Goal: Contribute content: Add original content to the website for others to see

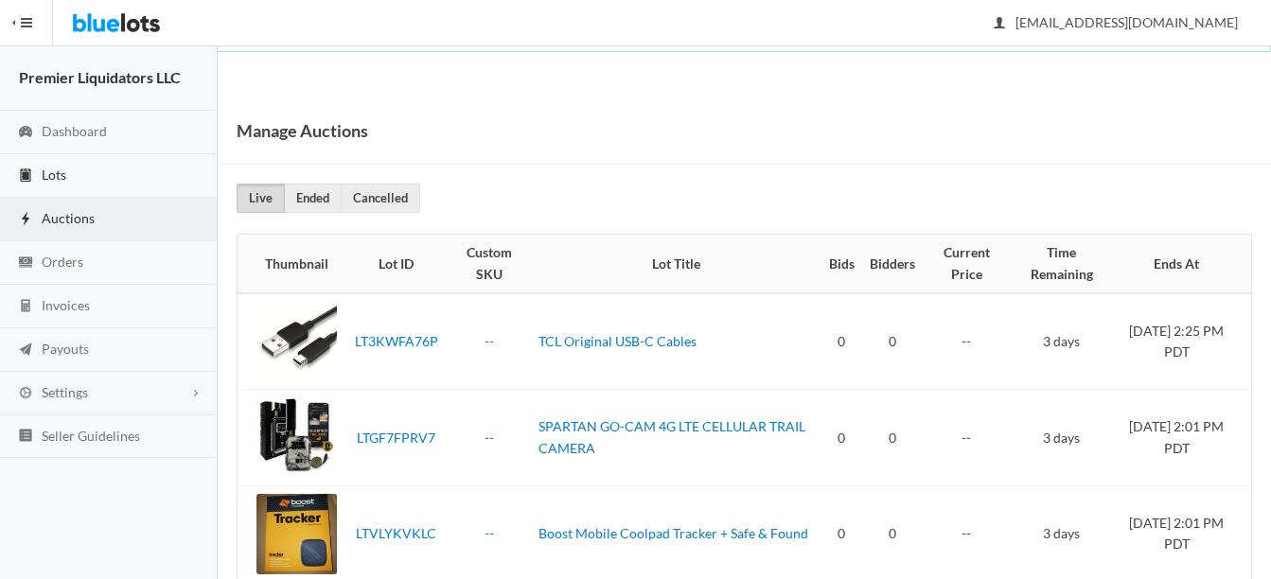
click at [48, 171] on span "Lots" at bounding box center [54, 175] width 25 height 16
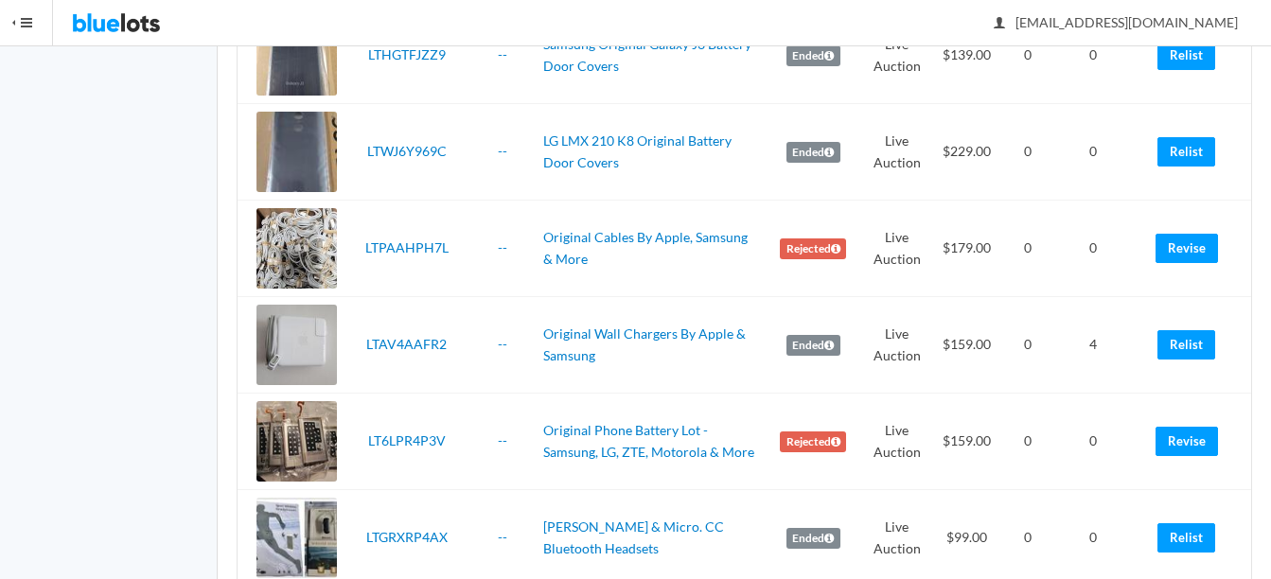
scroll to position [3028, 0]
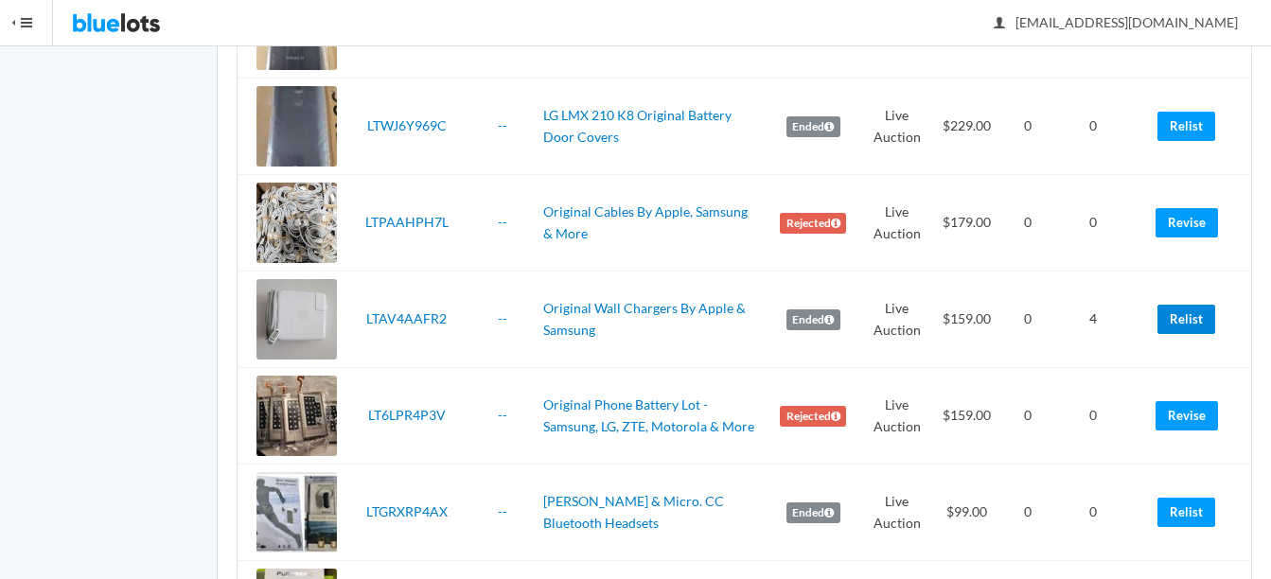
drag, startPoint x: 1185, startPoint y: 316, endPoint x: 734, endPoint y: 61, distance: 517.9
click at [1186, 316] on link "Relist" at bounding box center [1186, 319] width 58 height 29
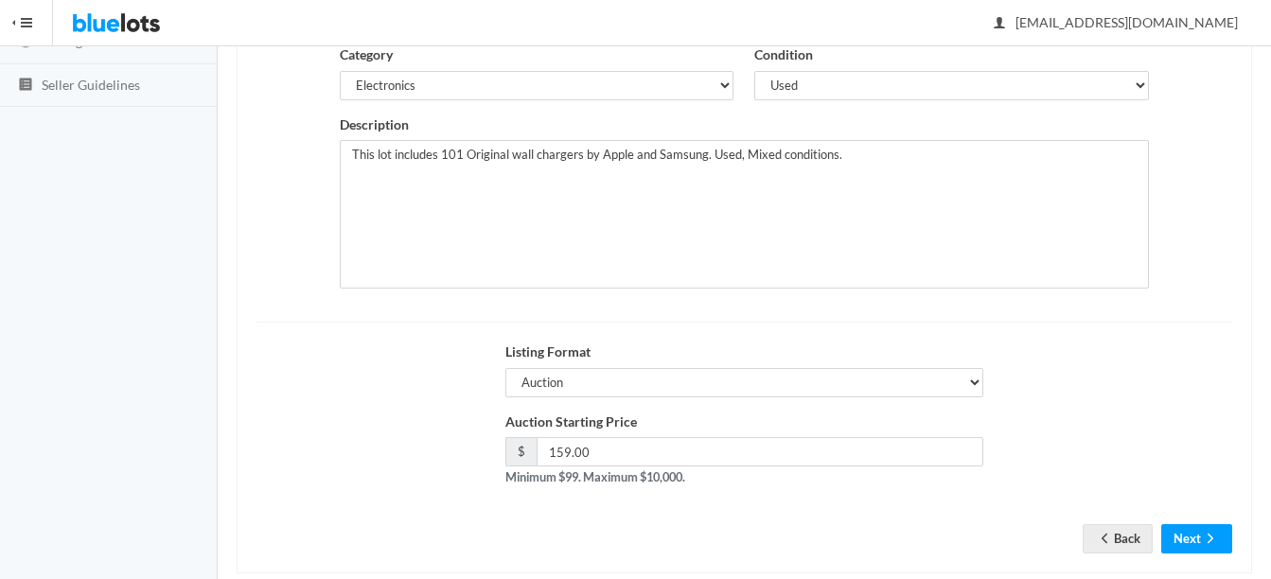
scroll to position [379, 0]
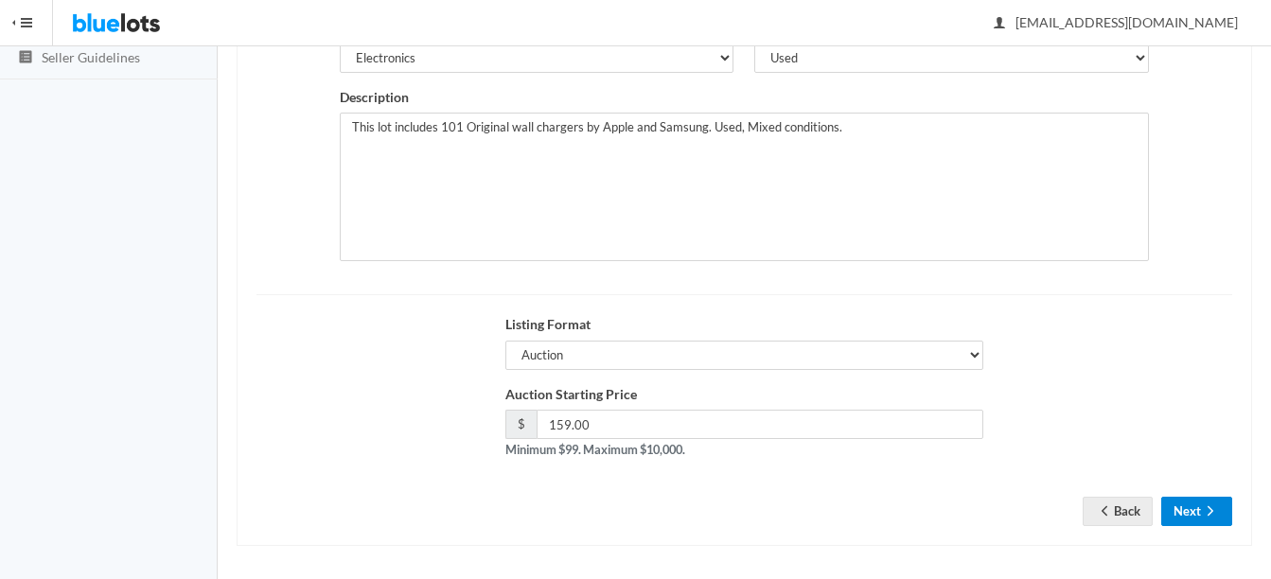
click at [1228, 503] on button "Next" at bounding box center [1196, 511] width 71 height 29
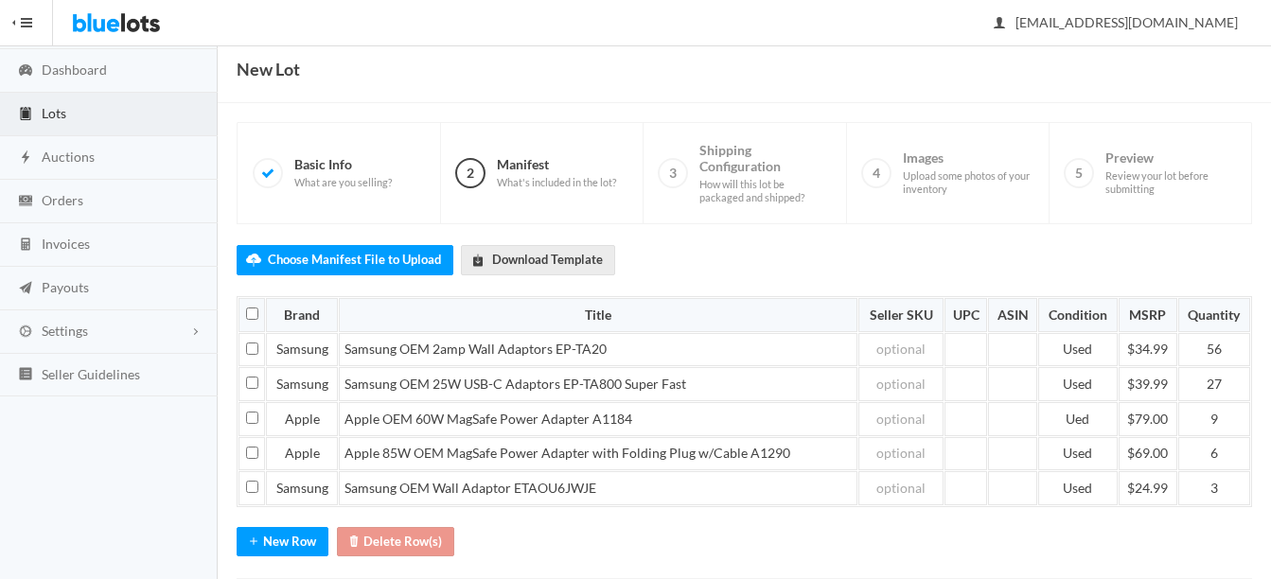
scroll to position [168, 0]
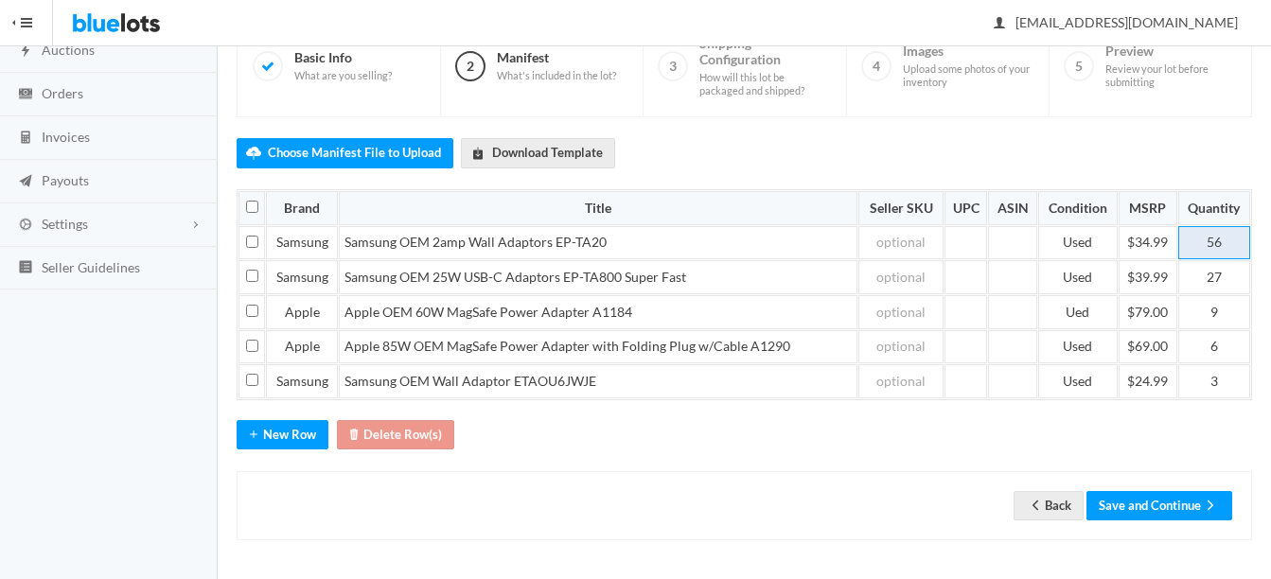
click at [1225, 241] on td "56" at bounding box center [1214, 243] width 72 height 34
click at [904, 436] on div "Choose Manifest File to Upload Download Template Brand Title Seller SKU UPC ASI…" at bounding box center [744, 328] width 1015 height 423
click at [1145, 492] on button "Save and Continue" at bounding box center [1159, 505] width 146 height 29
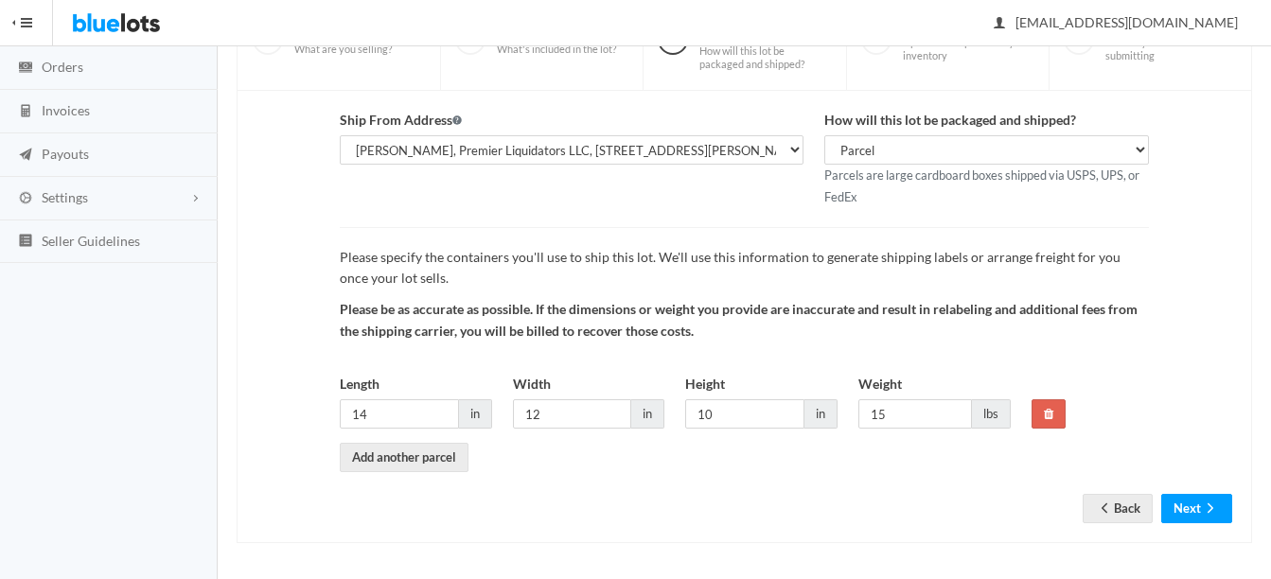
scroll to position [198, 0]
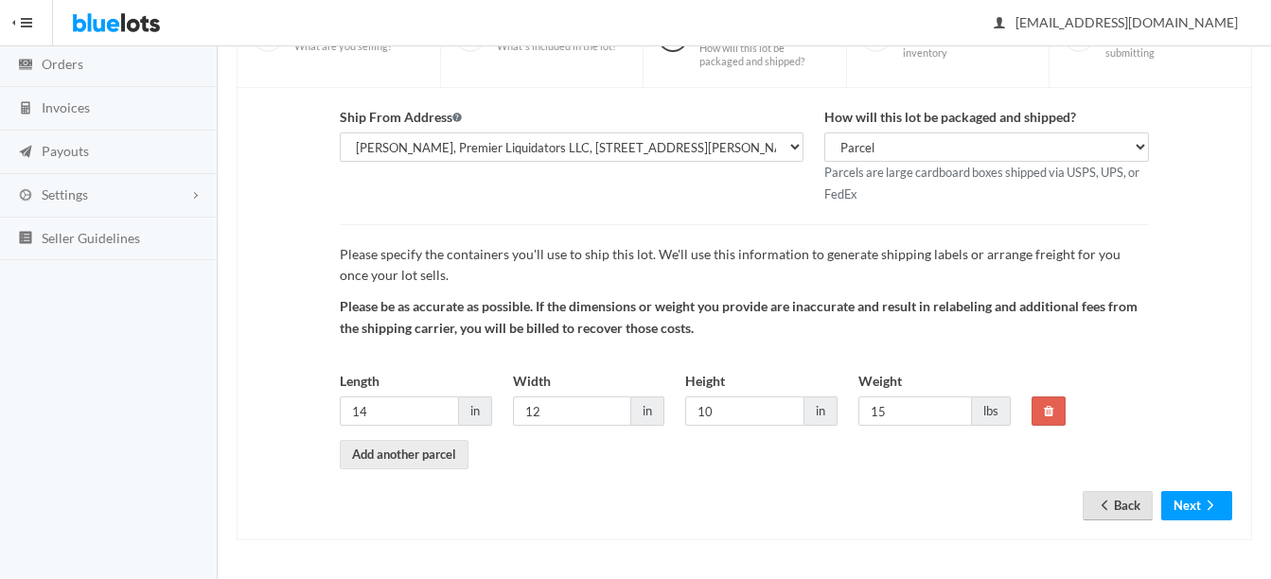
click at [1108, 507] on icon "arrow back" at bounding box center [1104, 505] width 19 height 15
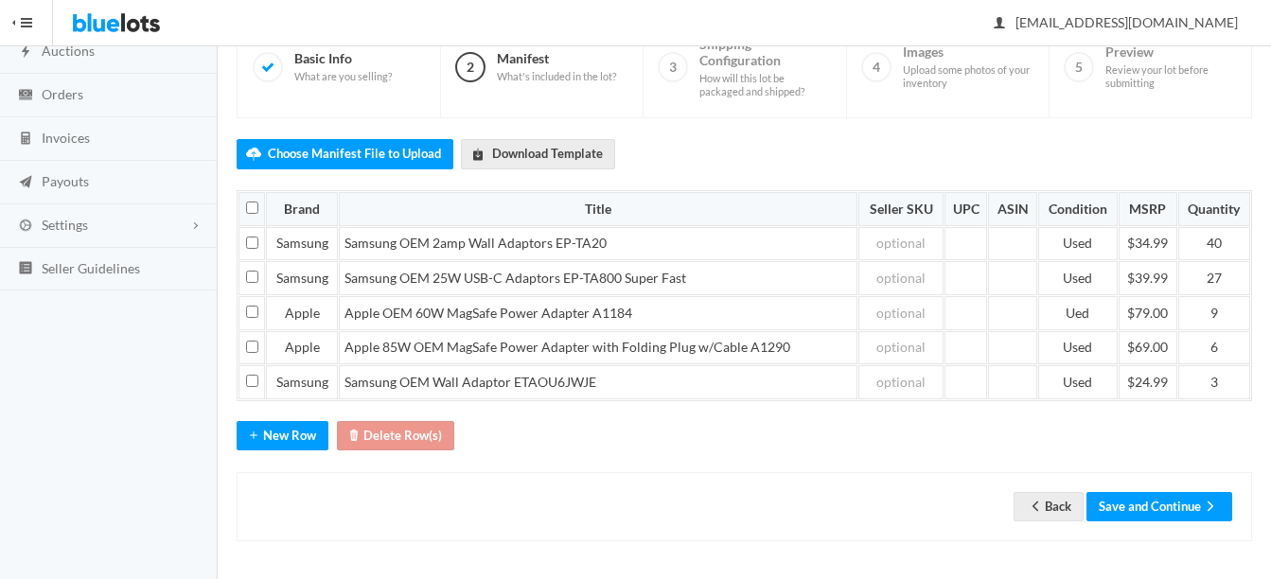
scroll to position [168, 0]
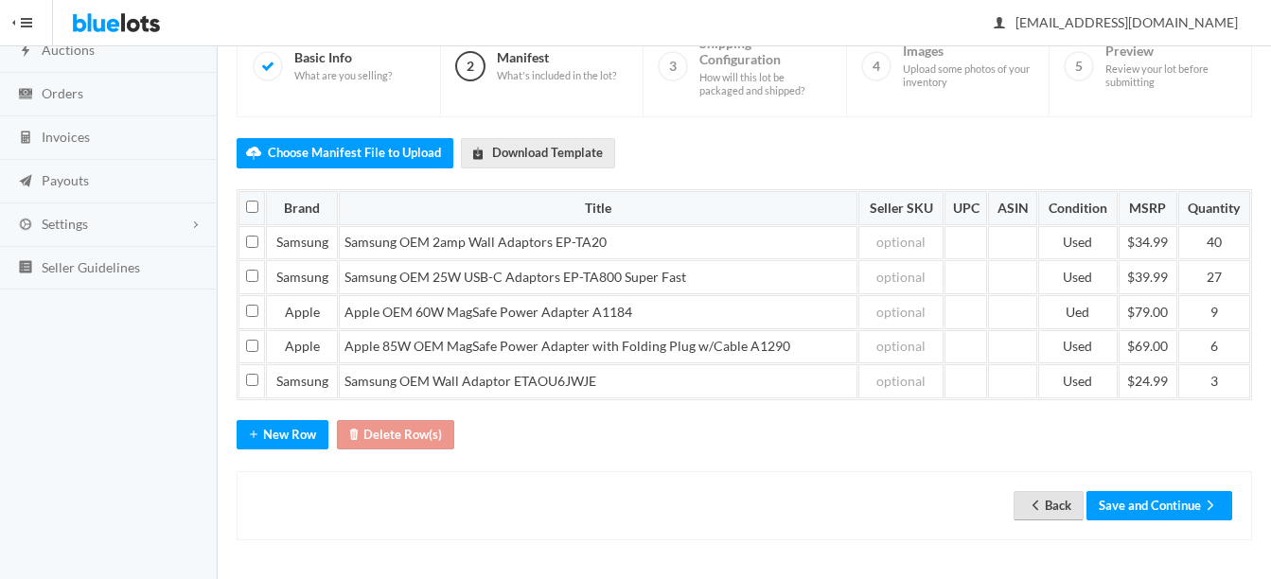
click at [1029, 502] on icon "arrow back" at bounding box center [1035, 505] width 19 height 15
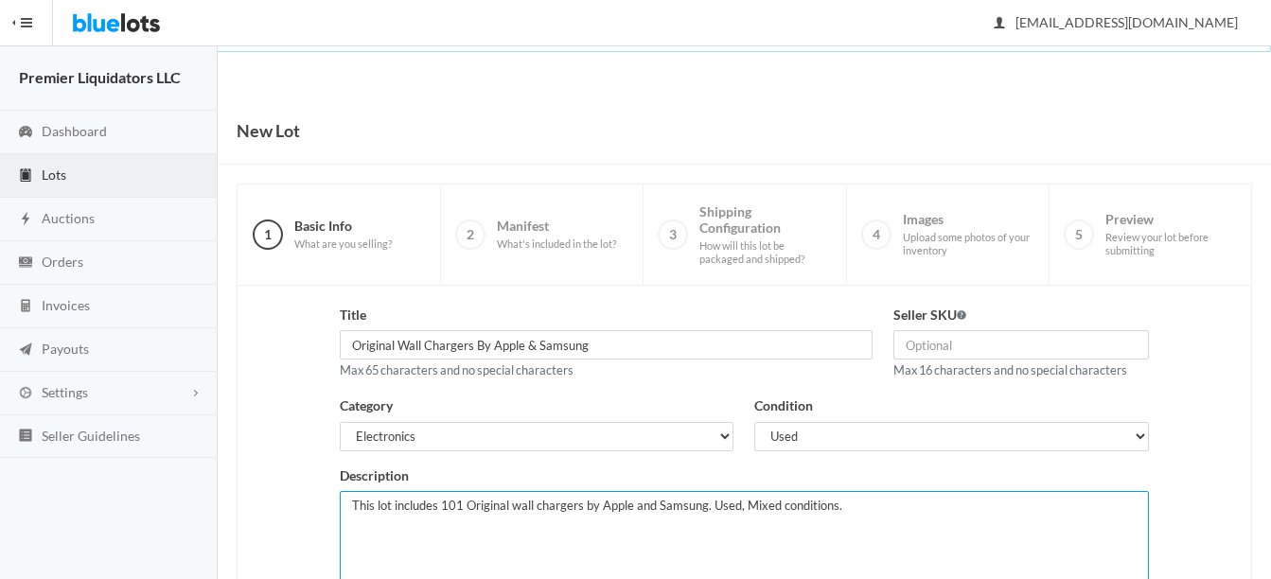
click at [464, 500] on textarea "This lot includes 101 Original wall chargers by Apple and Samsung. Used, Mixed …" at bounding box center [744, 565] width 809 height 149
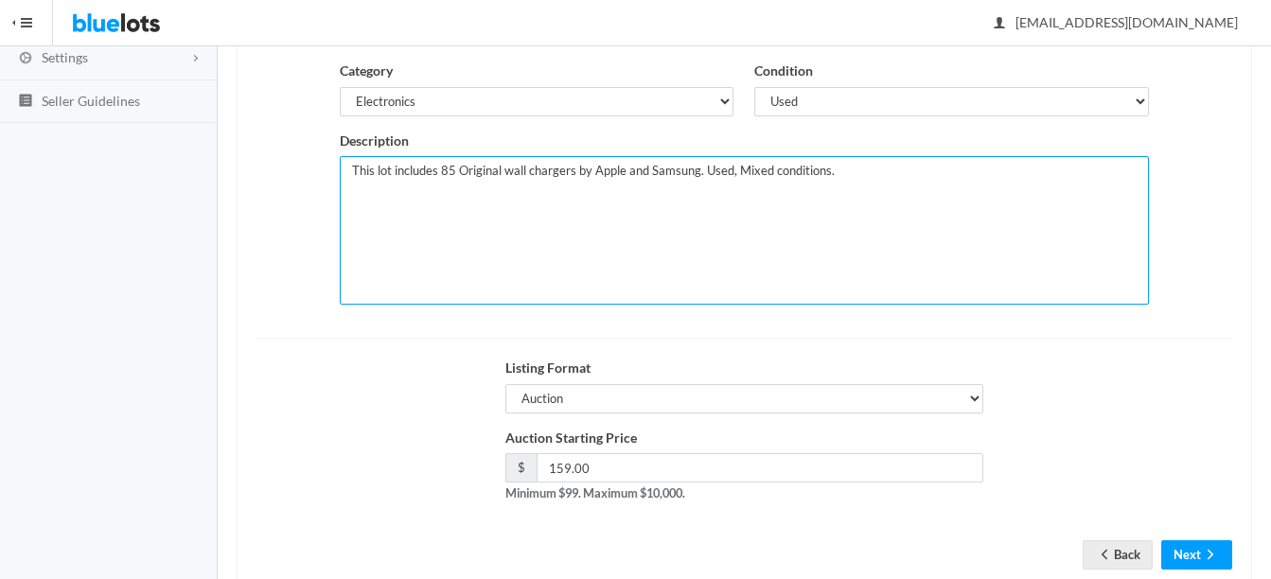
scroll to position [379, 0]
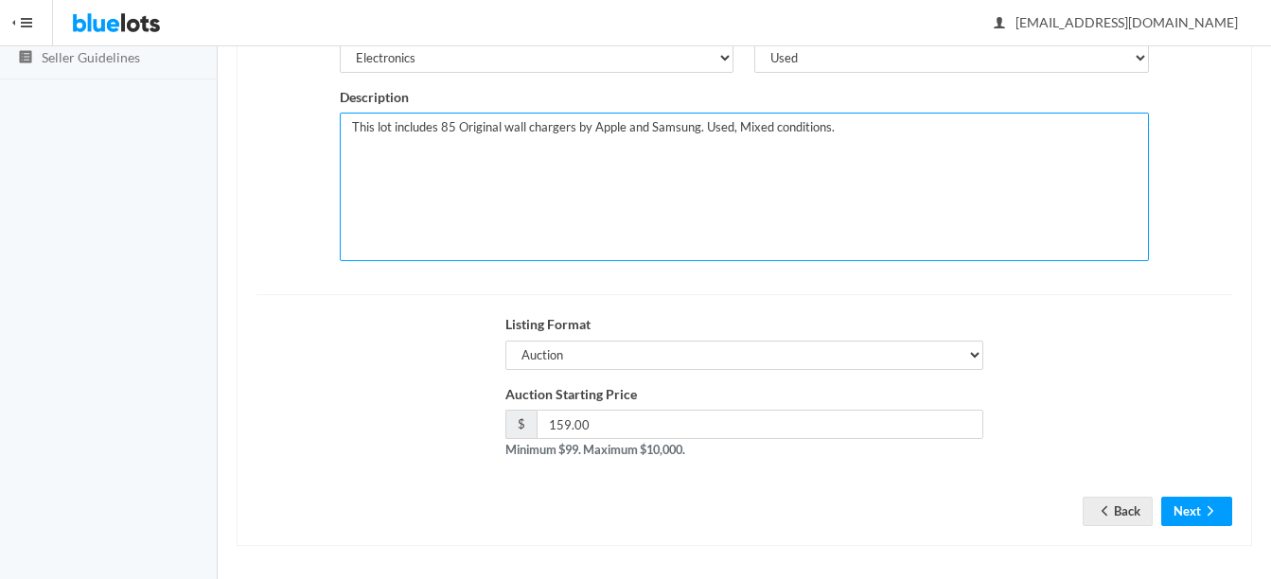
type textarea "This lot includes 85 Original wall chargers by Apple and Samsung. Used, Mixed c…"
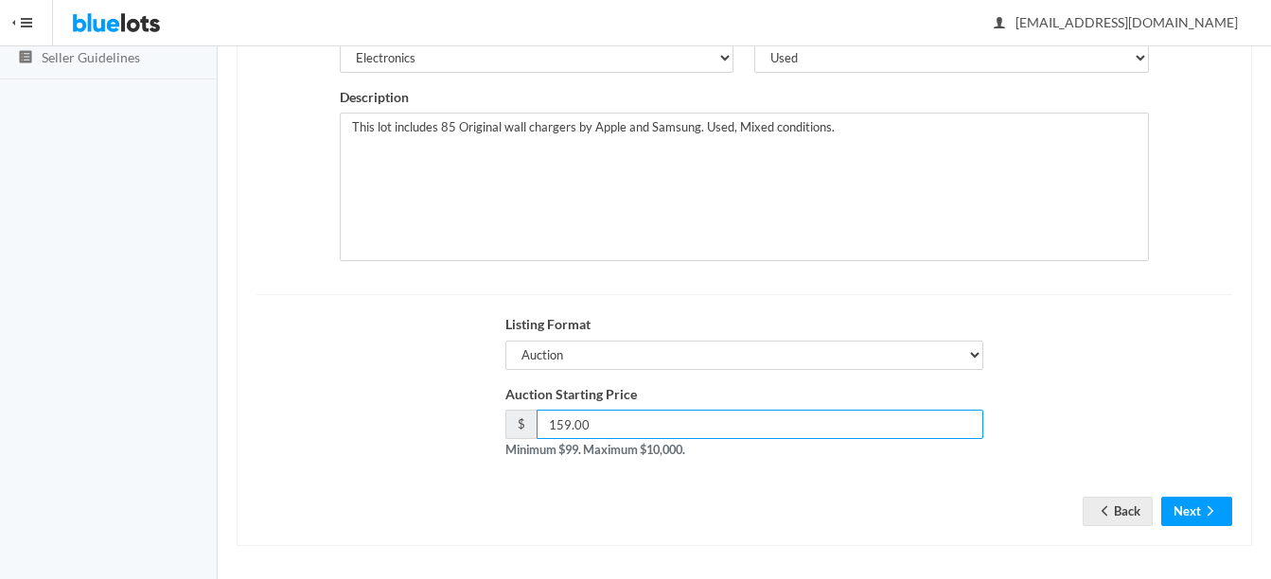
click at [641, 430] on input "159.00" at bounding box center [760, 424] width 447 height 29
type input "129"
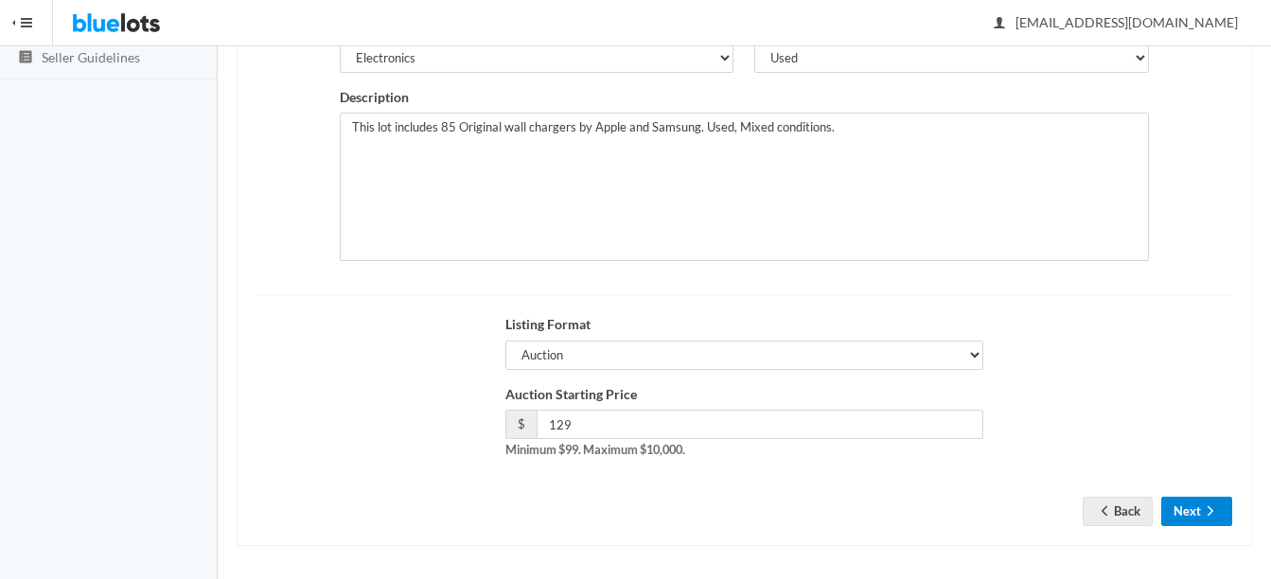
click at [1209, 509] on icon "arrow forward" at bounding box center [1210, 510] width 19 height 15
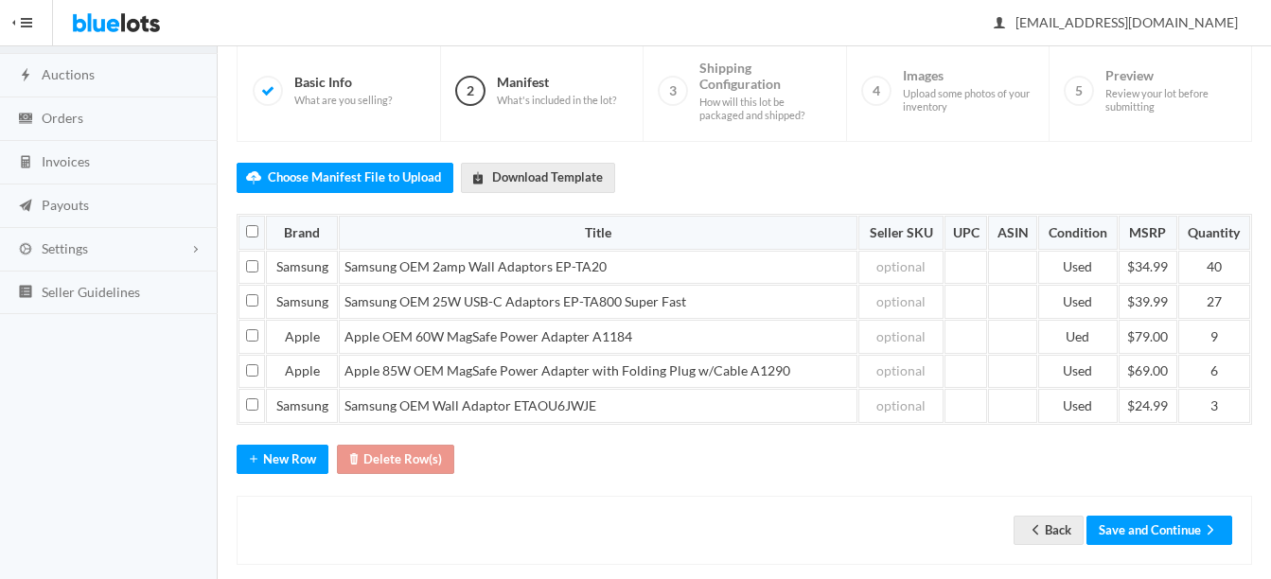
scroll to position [168, 0]
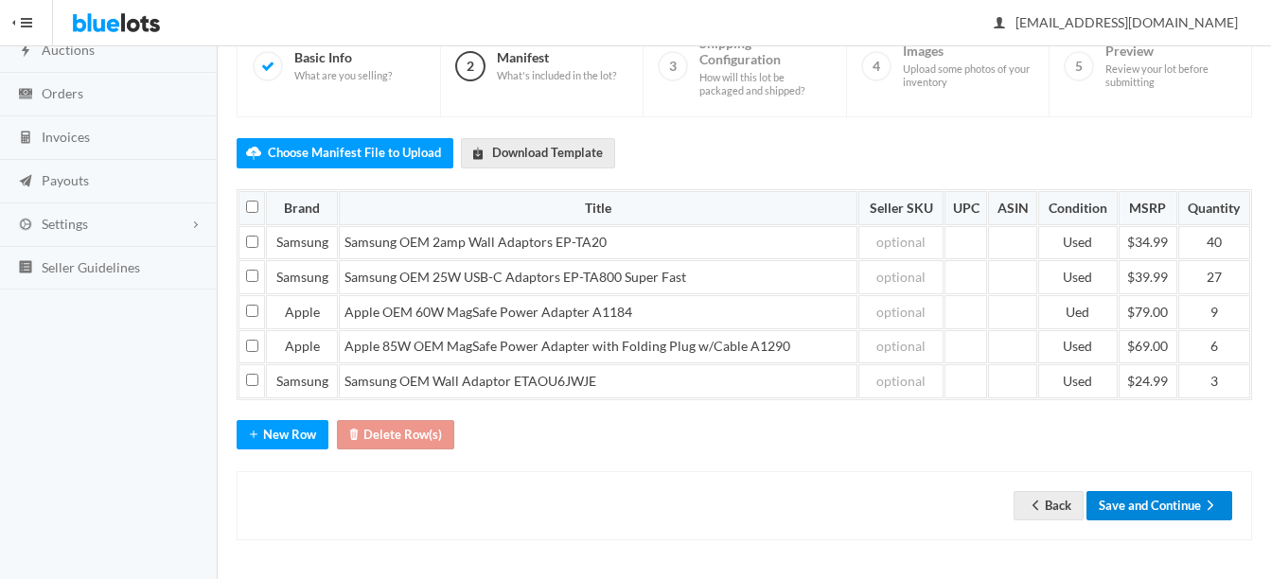
click at [1172, 510] on button "Save and Continue" at bounding box center [1159, 505] width 146 height 29
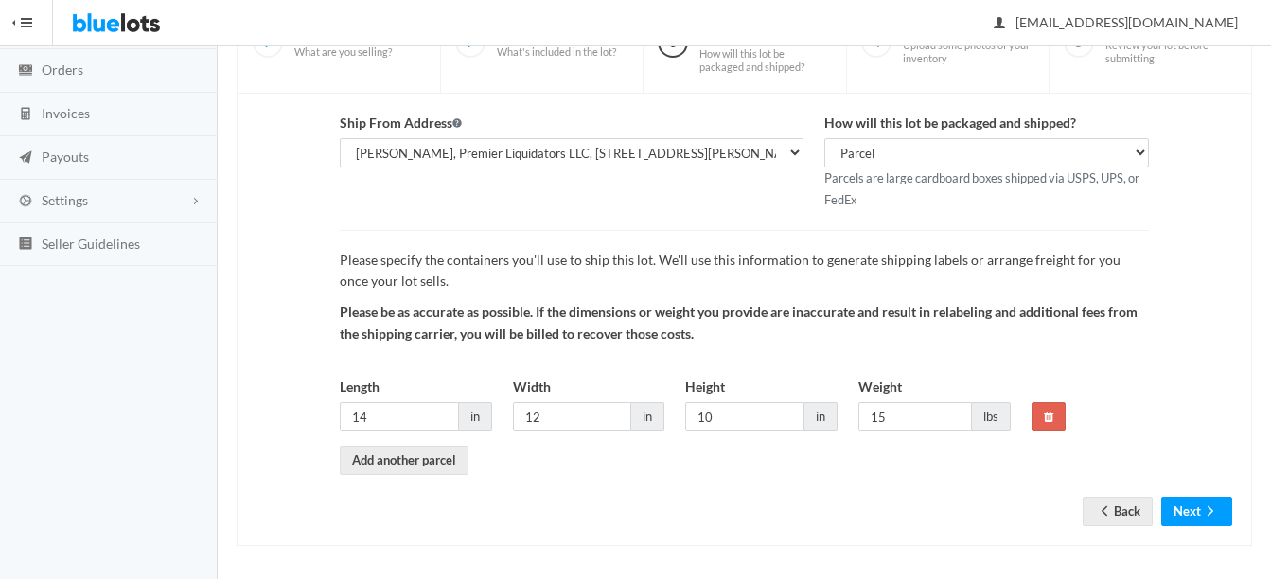
scroll to position [198, 0]
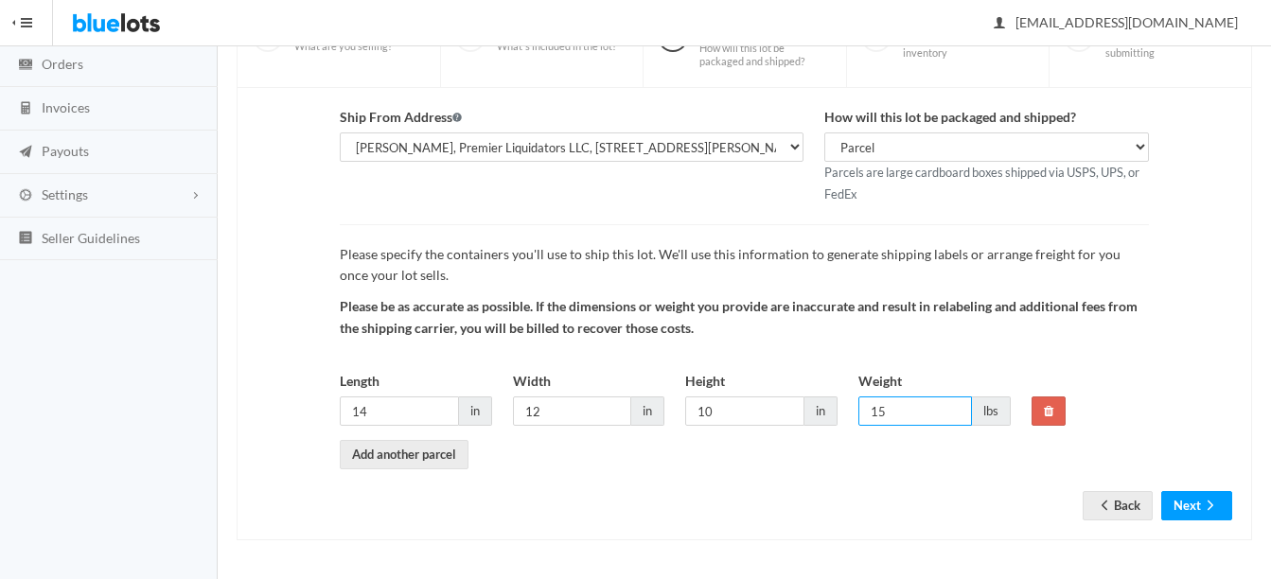
click at [899, 410] on input "15" at bounding box center [915, 411] width 114 height 29
type input "12"
click at [416, 407] on input "14" at bounding box center [399, 411] width 119 height 29
type input "12"
click at [1231, 499] on button "Next" at bounding box center [1196, 505] width 71 height 29
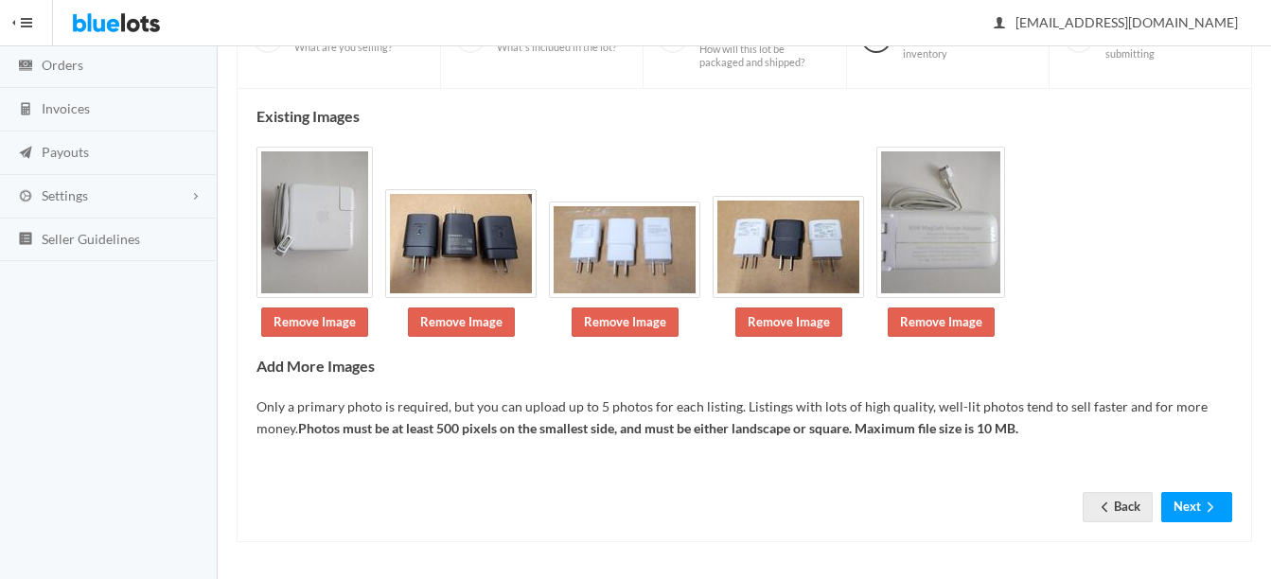
scroll to position [199, 0]
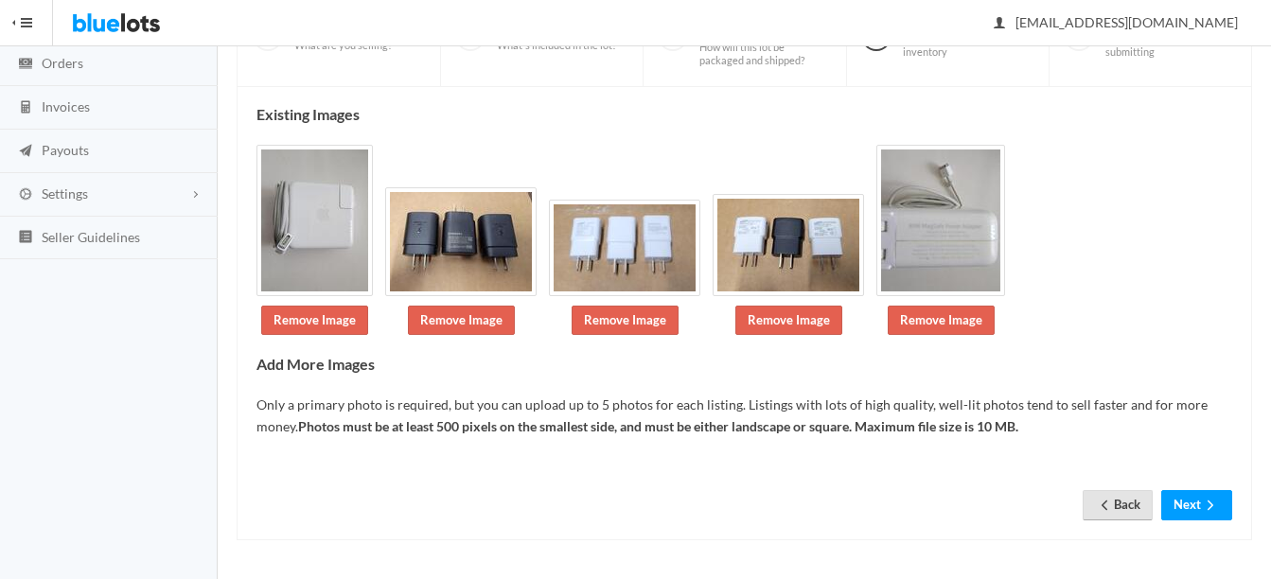
click at [1122, 505] on link "Back" at bounding box center [1118, 504] width 70 height 29
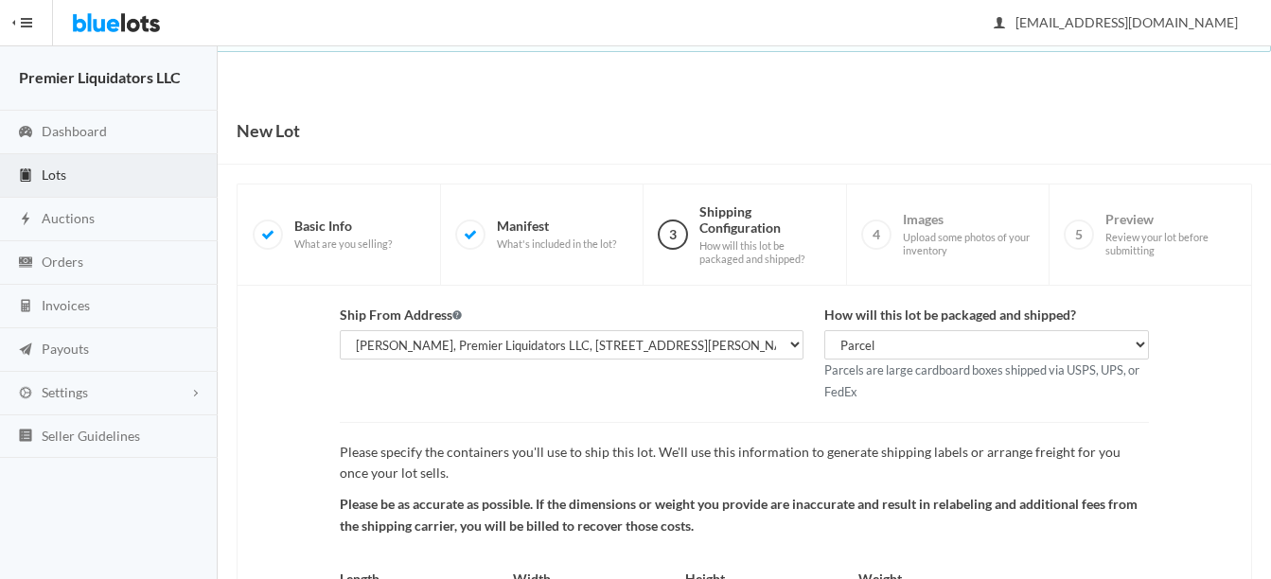
scroll to position [198, 0]
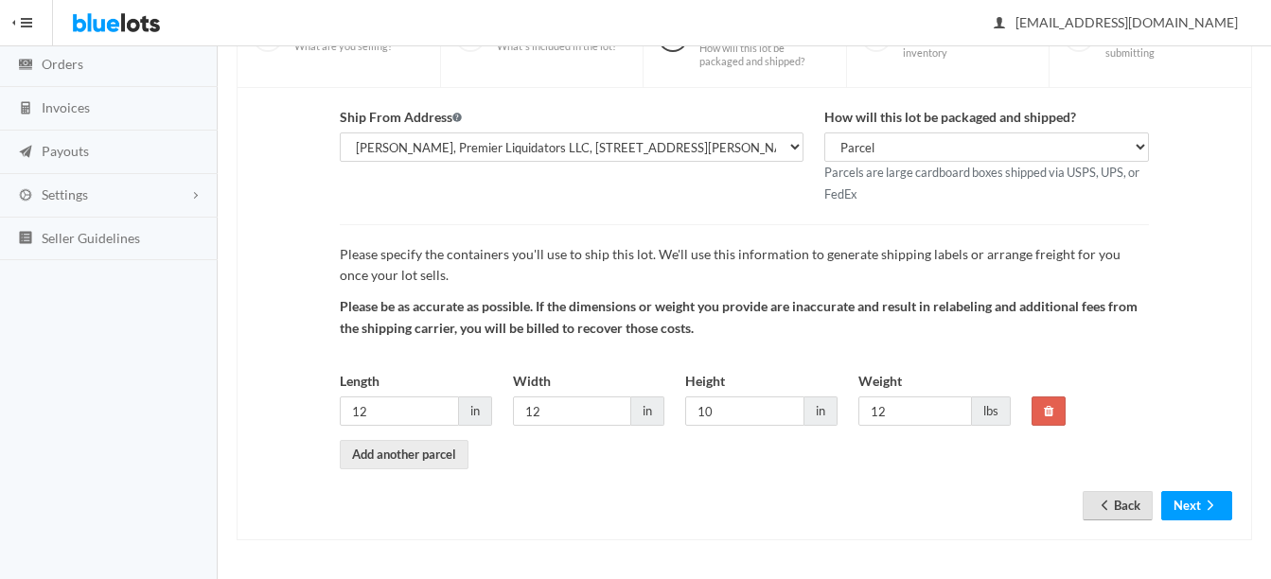
click at [1108, 504] on icon "arrow back" at bounding box center [1104, 505] width 19 height 15
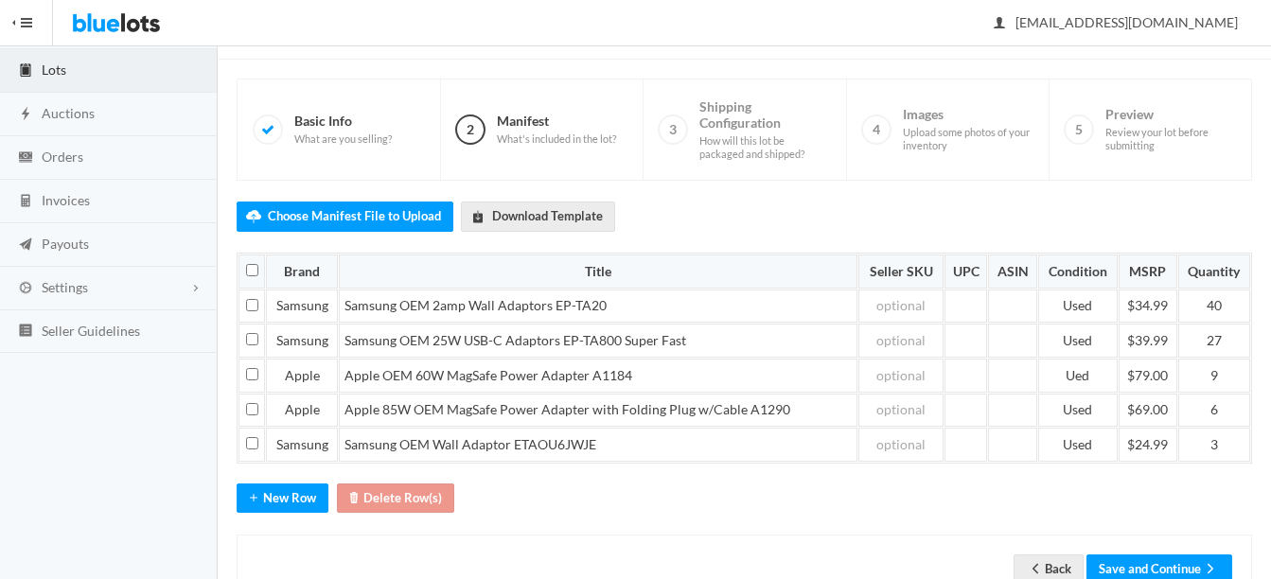
scroll to position [168, 0]
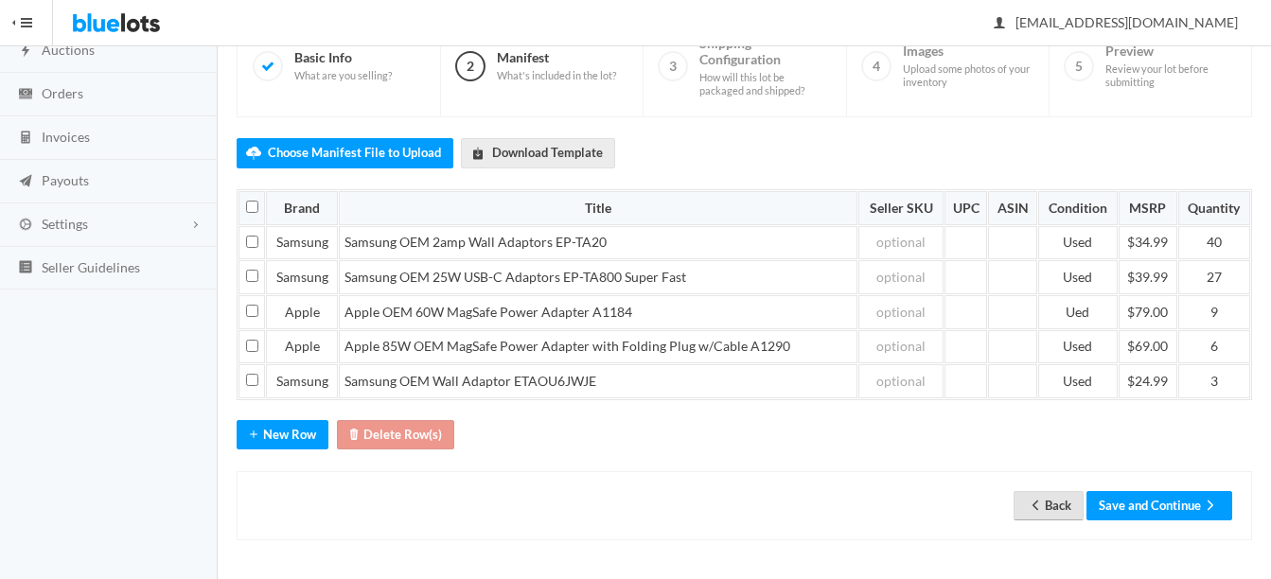
click at [1057, 518] on link "Back" at bounding box center [1049, 505] width 70 height 29
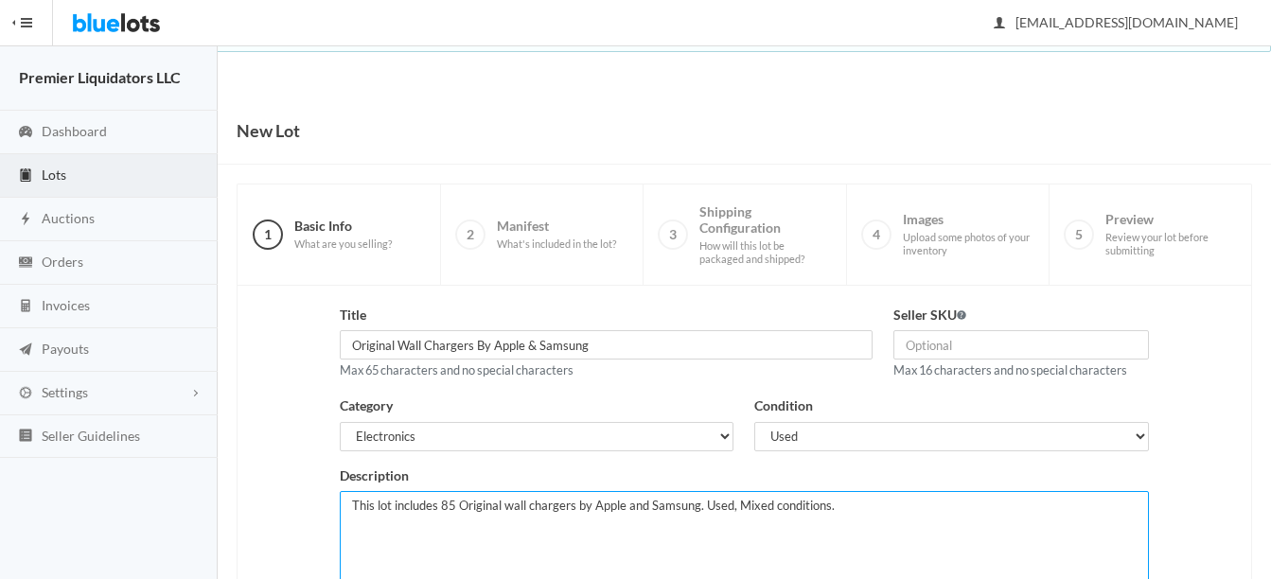
click at [859, 505] on textarea "This lot includes 85 Original wall chargers by Apple and Samsung. Used, Mixed c…" at bounding box center [744, 565] width 809 height 149
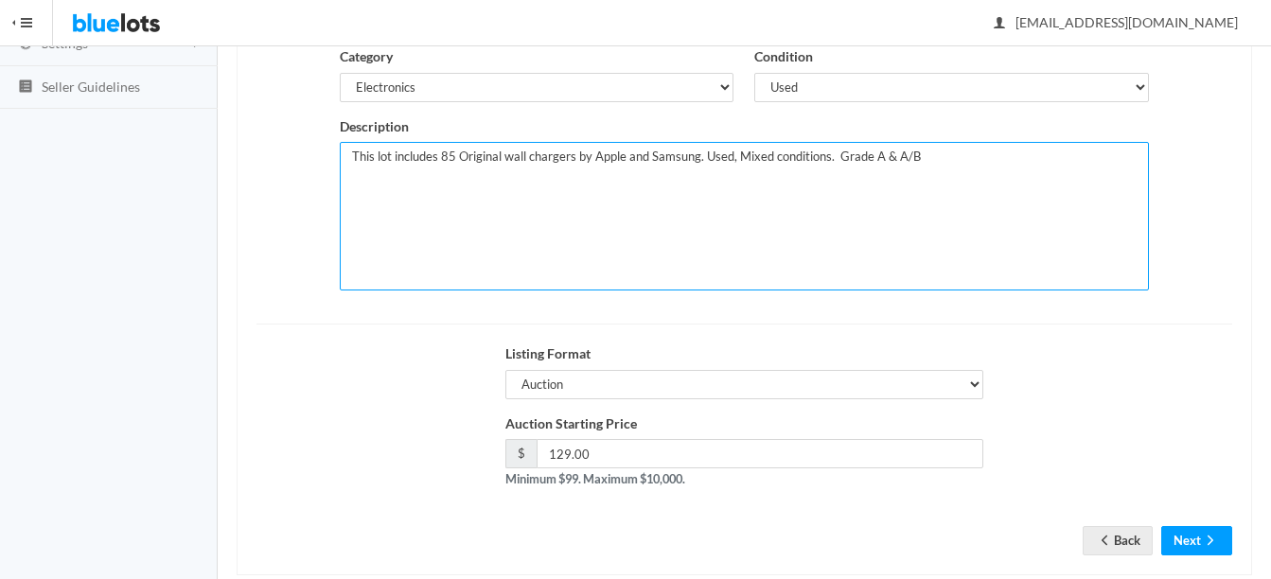
scroll to position [384, 0]
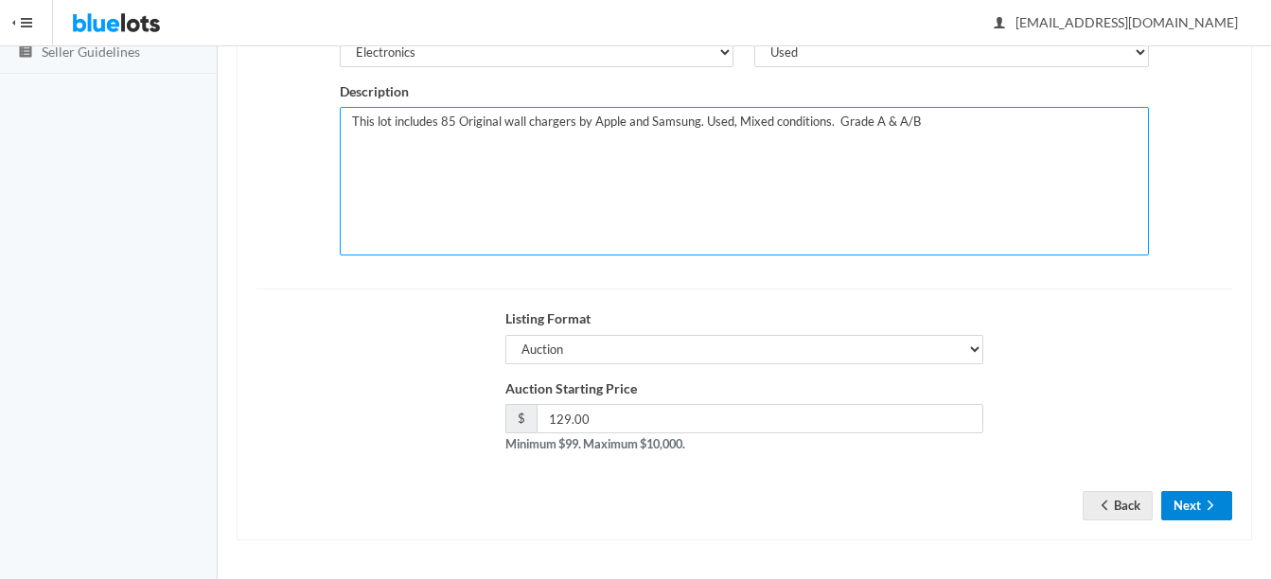
type textarea "This lot includes 85 Original wall chargers by Apple and Samsung. Used, Mixed c…"
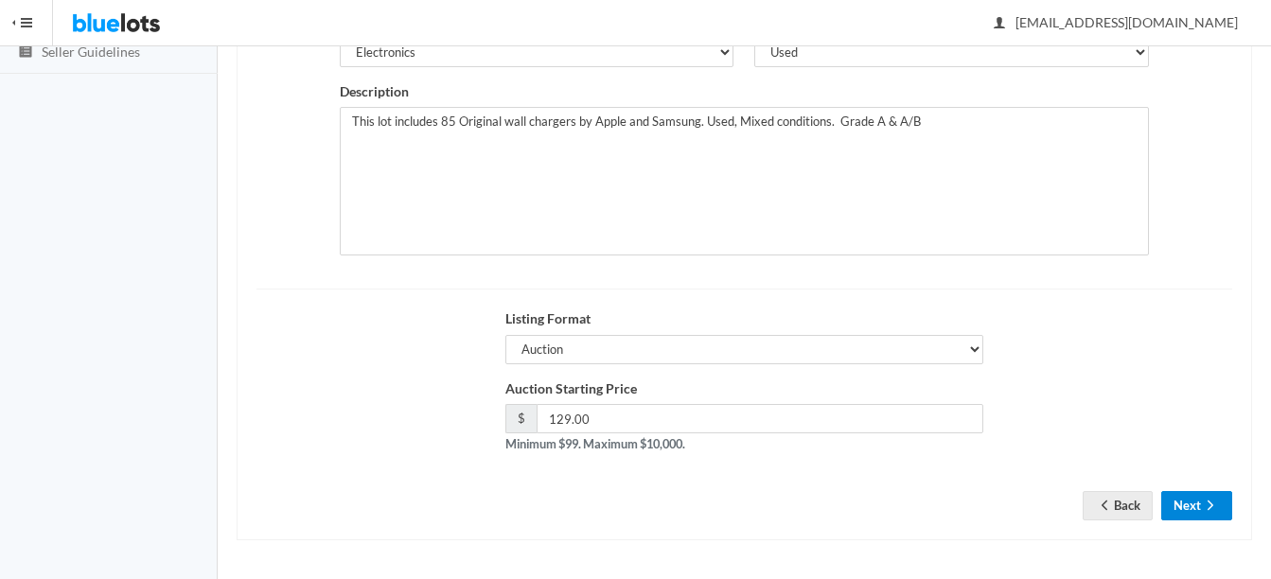
click at [1197, 503] on button "Next" at bounding box center [1196, 505] width 71 height 29
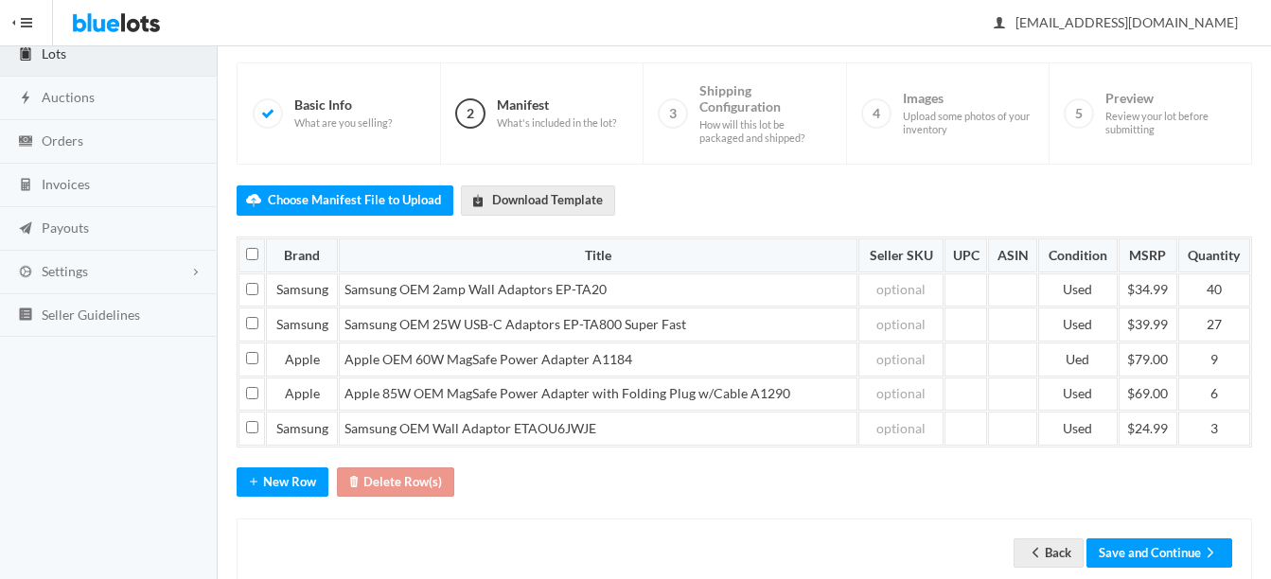
scroll to position [168, 0]
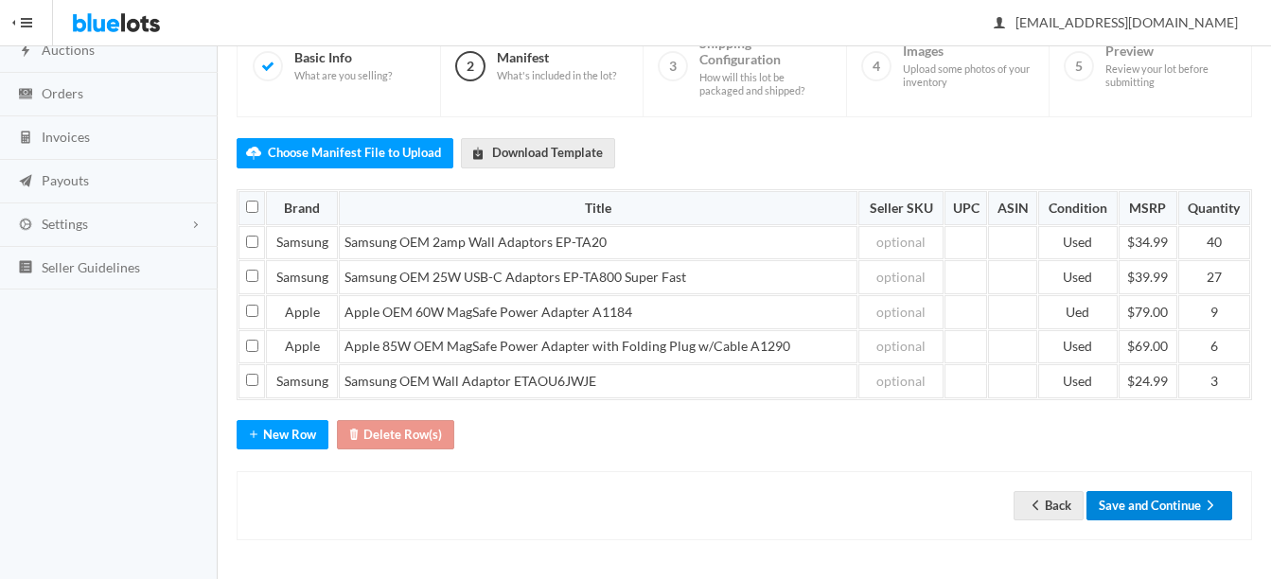
click at [1184, 507] on button "Save and Continue" at bounding box center [1159, 505] width 146 height 29
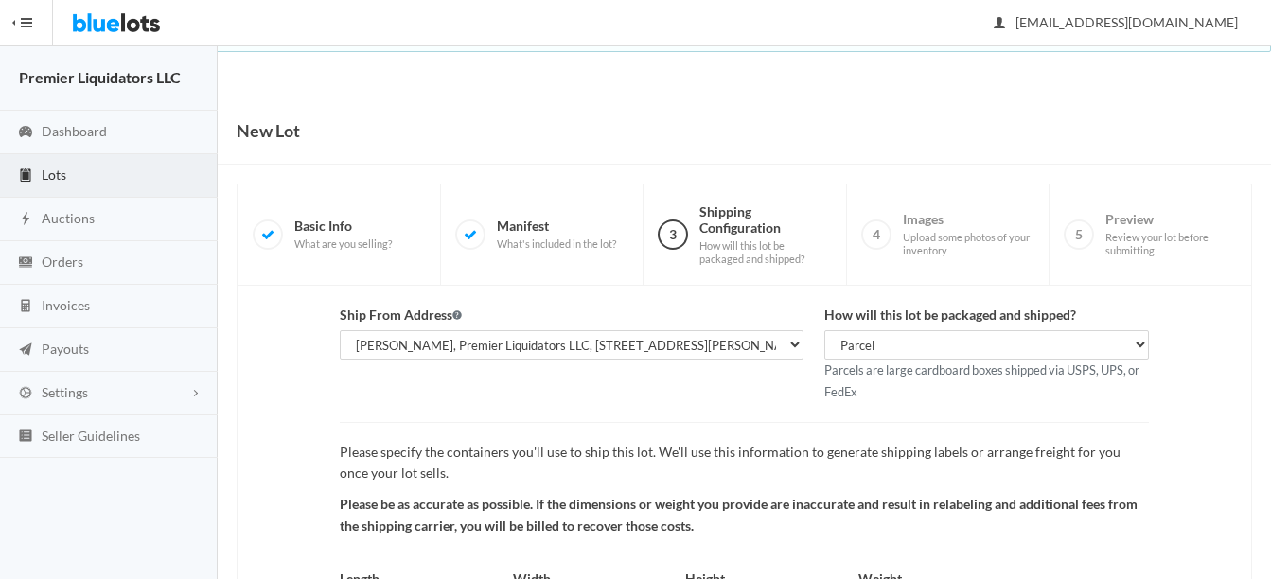
scroll to position [198, 0]
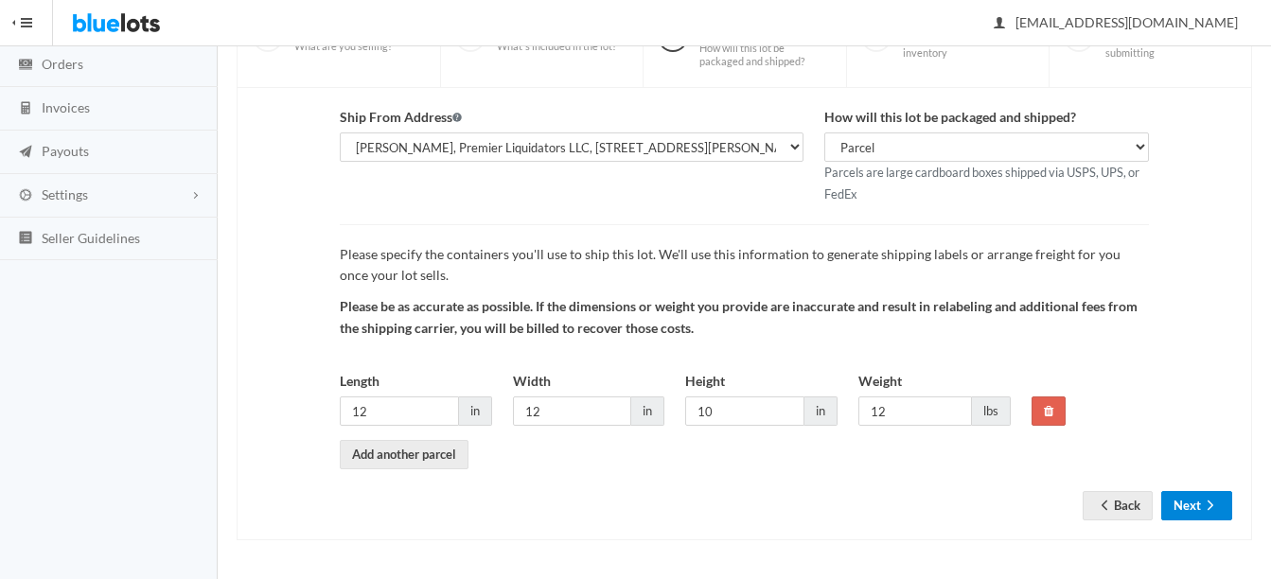
click at [1193, 508] on button "Next" at bounding box center [1196, 505] width 71 height 29
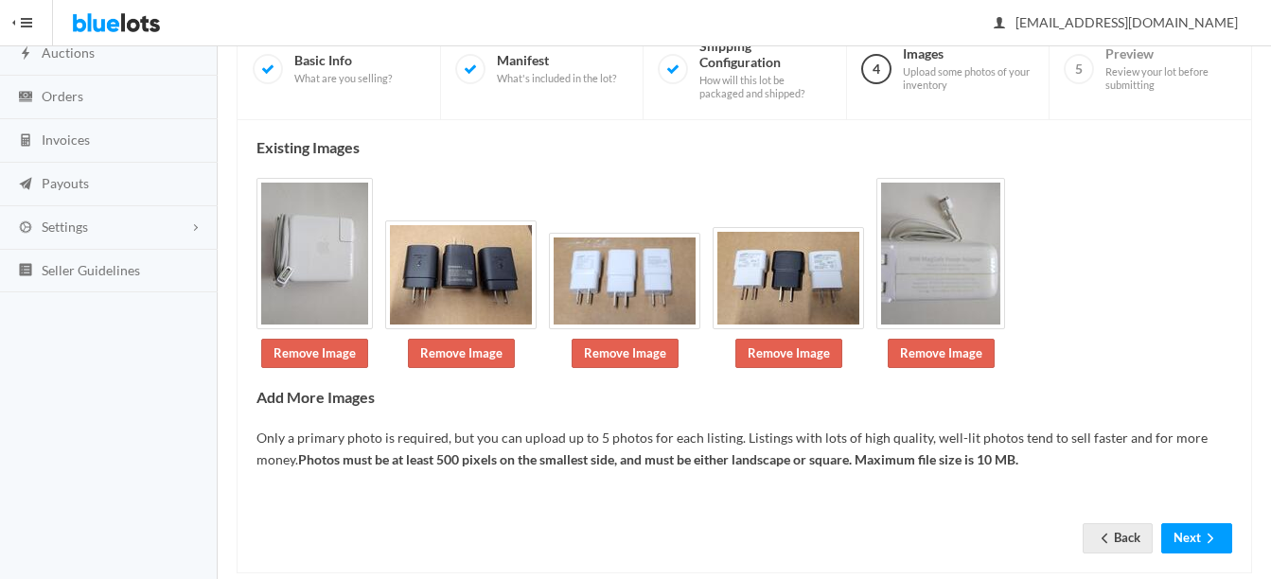
scroll to position [199, 0]
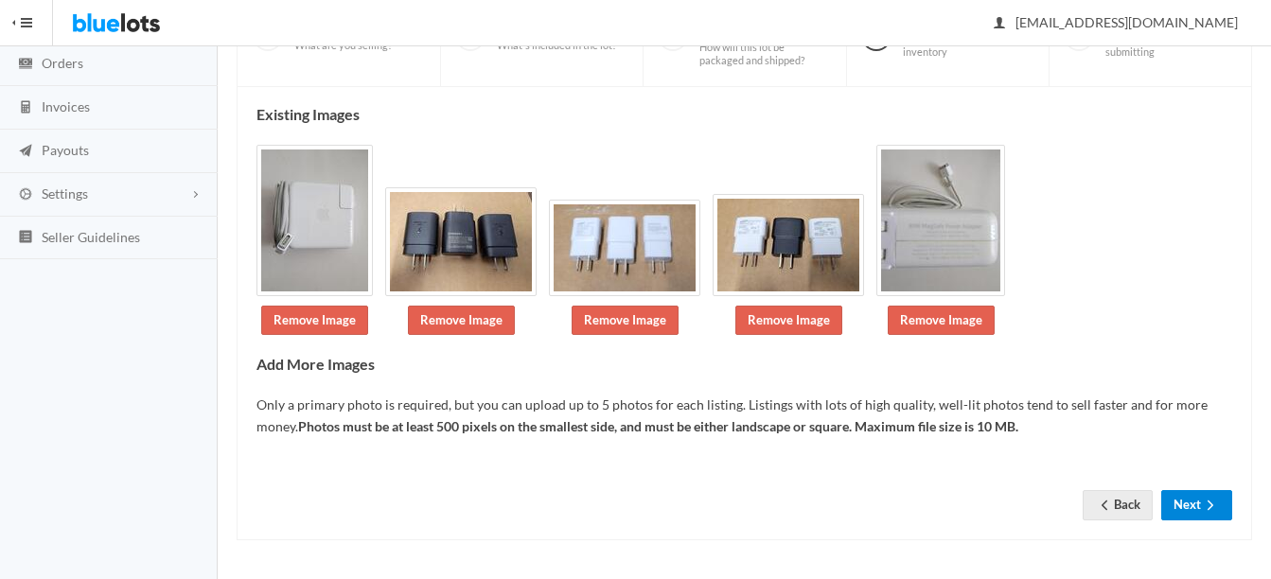
click at [1188, 499] on button "Next" at bounding box center [1196, 504] width 71 height 29
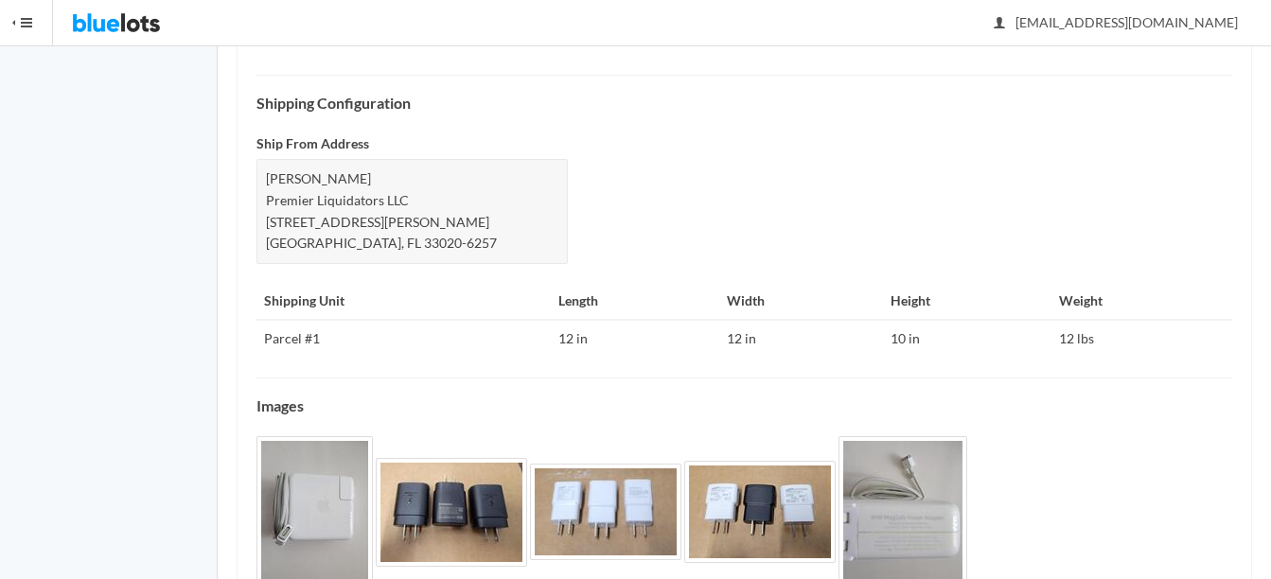
scroll to position [835, 0]
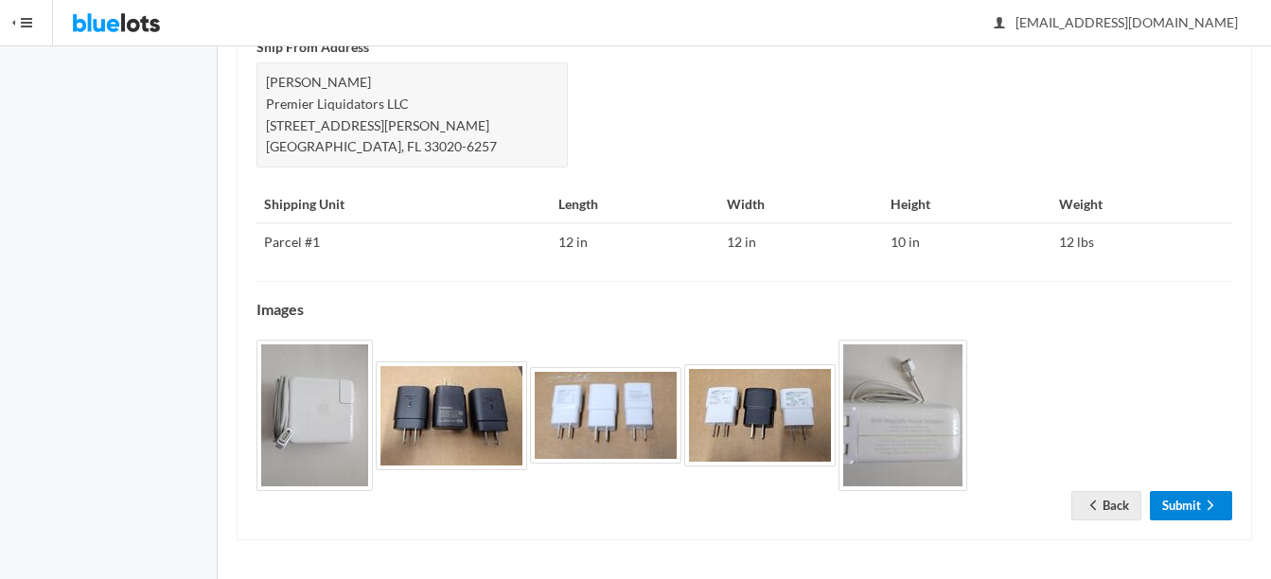
click at [1189, 497] on link "Submit" at bounding box center [1191, 505] width 82 height 29
